Goal: Navigation & Orientation: Find specific page/section

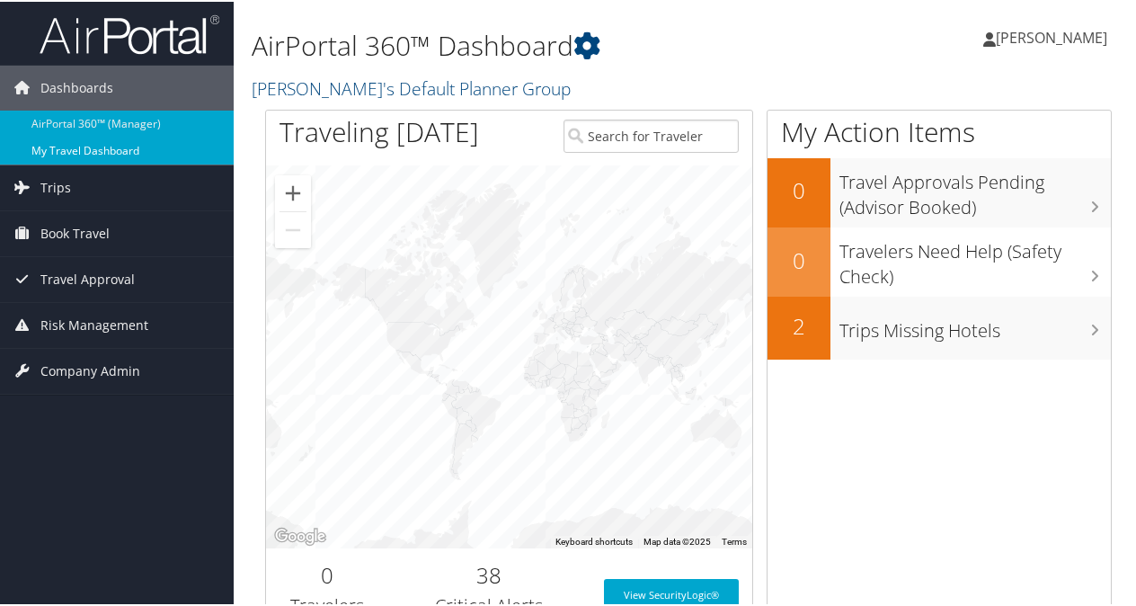
click at [137, 149] on link "My Travel Dashboard" at bounding box center [117, 149] width 234 height 27
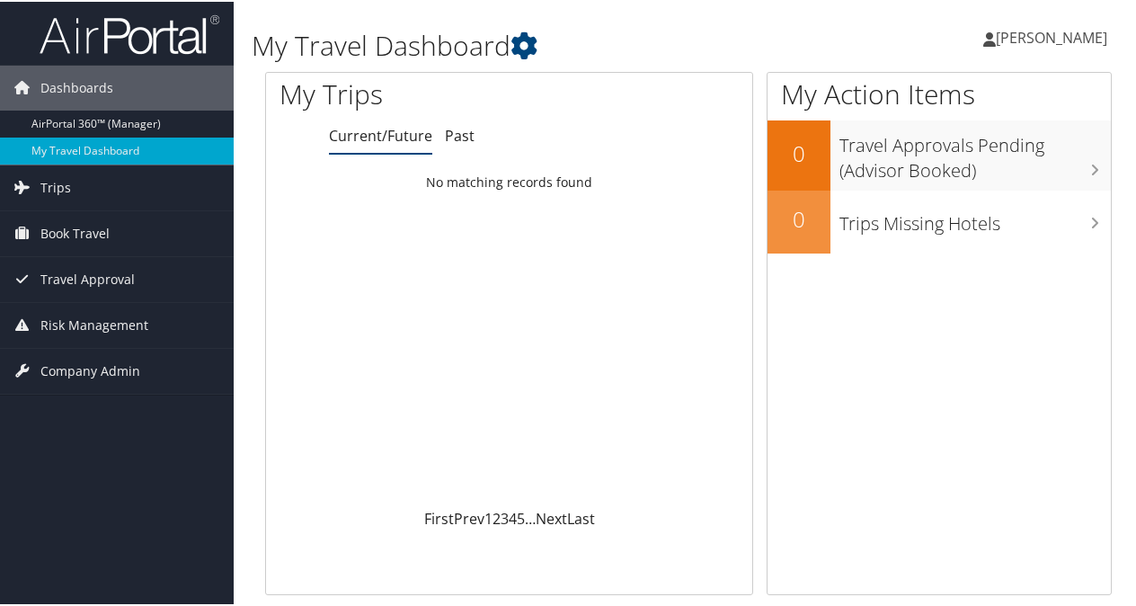
click at [1018, 35] on span "[PERSON_NAME]" at bounding box center [1051, 36] width 111 height 20
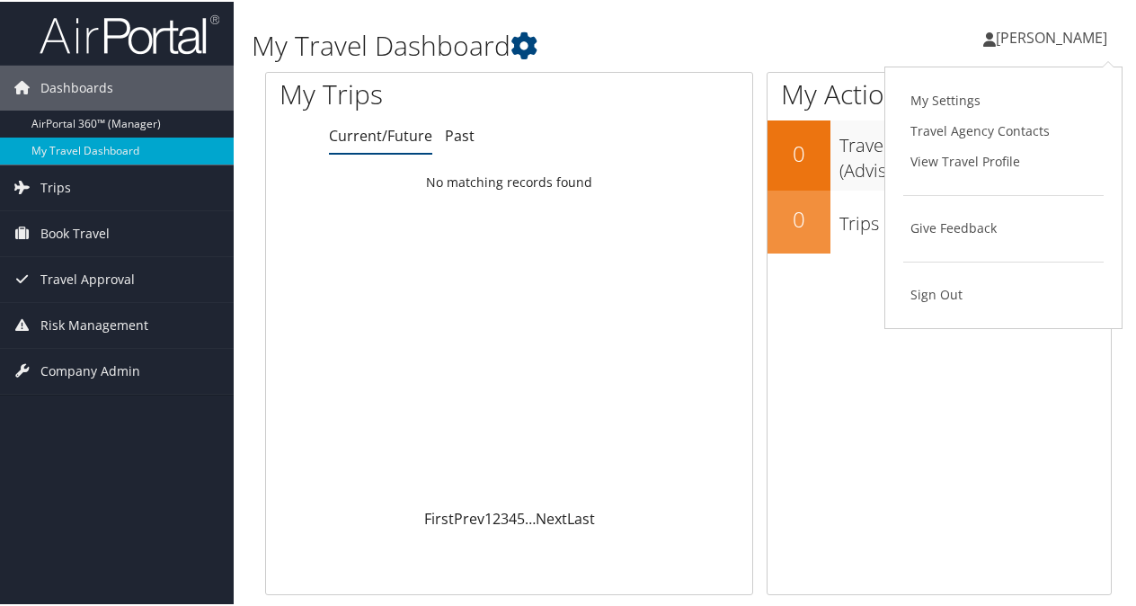
click at [1018, 35] on span "[PERSON_NAME]" at bounding box center [1051, 36] width 111 height 20
